Goal: Navigation & Orientation: Understand site structure

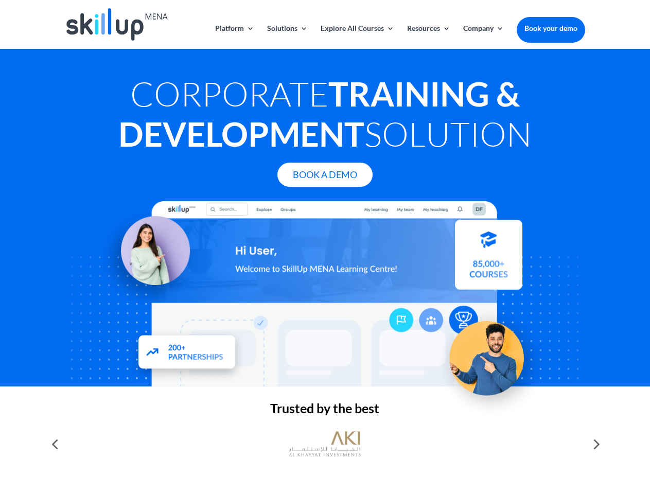
click at [325, 247] on div at bounding box center [325, 293] width 520 height 185
click at [287, 37] on link "Solutions" at bounding box center [287, 37] width 41 height 24
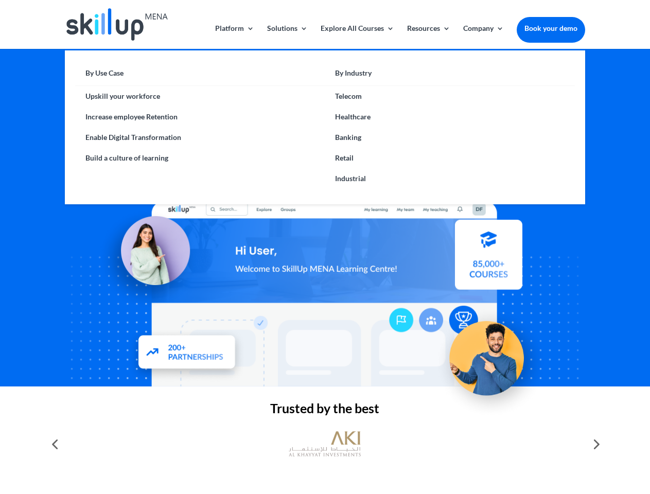
click at [356, 37] on link "Explore All Courses" at bounding box center [357, 37] width 74 height 24
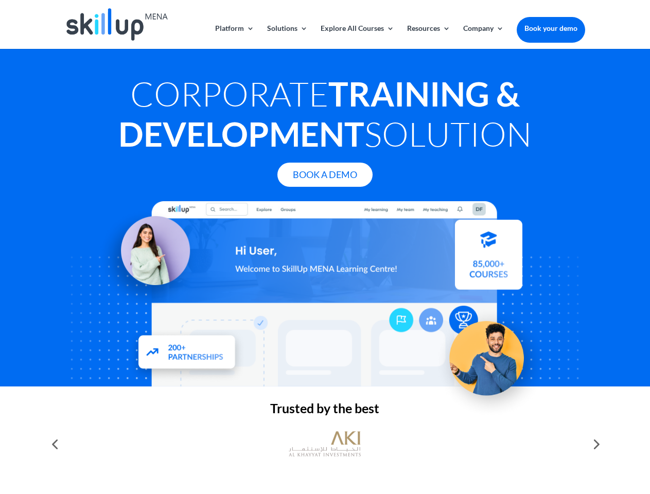
click at [427, 37] on link "Resources" at bounding box center [428, 37] width 43 height 24
click at [483, 37] on link "Company" at bounding box center [483, 37] width 41 height 24
click at [325, 444] on img at bounding box center [325, 444] width 72 height 36
